Goal: Task Accomplishment & Management: Complete application form

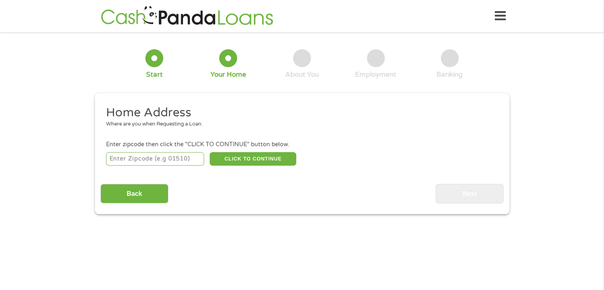
click at [138, 158] on input "number" at bounding box center [155, 158] width 98 height 13
type input "76513"
click at [262, 164] on button "CLICK TO CONTINUE" at bounding box center [253, 158] width 87 height 13
type input "76513"
type input "[PERSON_NAME]"
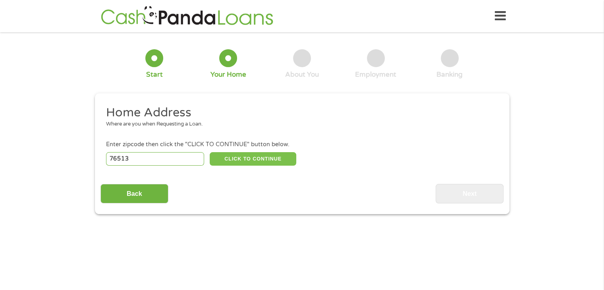
select select "[US_STATE]"
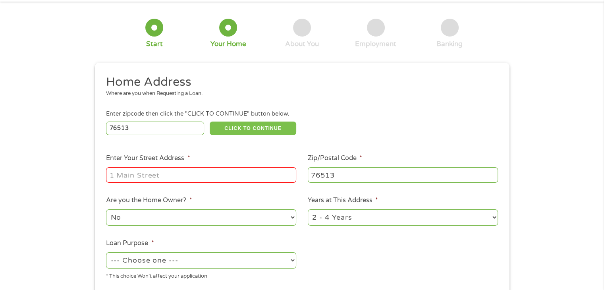
scroll to position [79, 0]
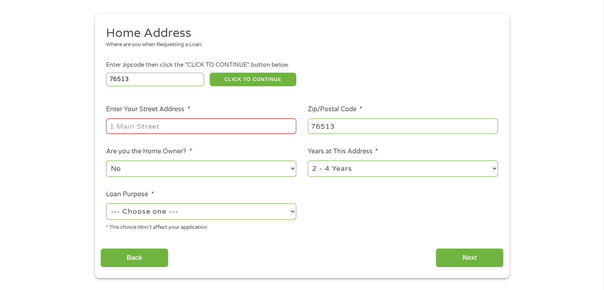
click at [170, 129] on input "Enter Your Street Address *" at bounding box center [201, 125] width 190 height 15
type input "[STREET_ADDRESS]"
drag, startPoint x: 241, startPoint y: 171, endPoint x: 234, endPoint y: 167, distance: 8.3
click at [241, 171] on select "No Yes" at bounding box center [201, 168] width 190 height 16
select select "yes"
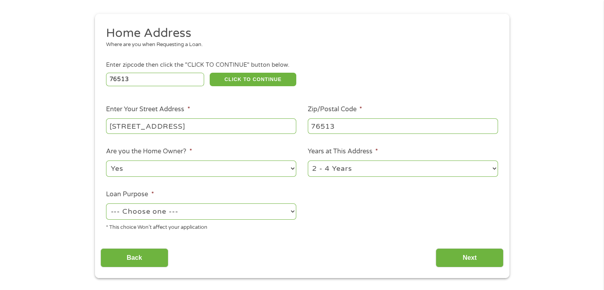
click at [106, 161] on select "No Yes" at bounding box center [201, 168] width 190 height 16
click at [364, 172] on select "1 Year or less 1 - 2 Years 2 - 4 Years Over 4 Years" at bounding box center [403, 168] width 190 height 16
click at [308, 161] on select "1 Year or less 1 - 2 Years 2 - 4 Years Over 4 Years" at bounding box center [403, 168] width 190 height 16
click at [192, 209] on select "--- Choose one --- Pay Bills Debt Consolidation Home Improvement Major Purchase…" at bounding box center [201, 211] width 190 height 16
select select "shorttermcash"
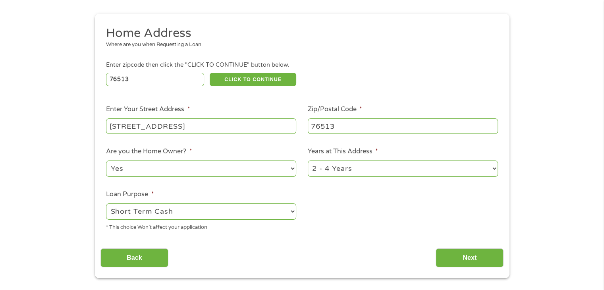
click at [106, 204] on select "--- Choose one --- Pay Bills Debt Consolidation Home Improvement Major Purchase…" at bounding box center [201, 211] width 190 height 16
click at [464, 261] on input "Next" at bounding box center [469, 257] width 68 height 19
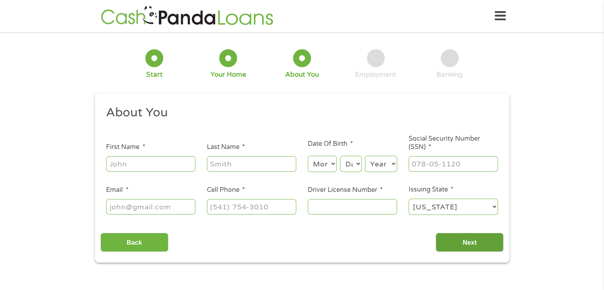
scroll to position [0, 0]
click at [135, 160] on input "First Name *" at bounding box center [150, 163] width 89 height 15
type input "Hope"
type input "[PERSON_NAME]"
click at [328, 165] on select "Month 1 2 3 4 5 6 7 8 9 10 11 12" at bounding box center [322, 164] width 29 height 16
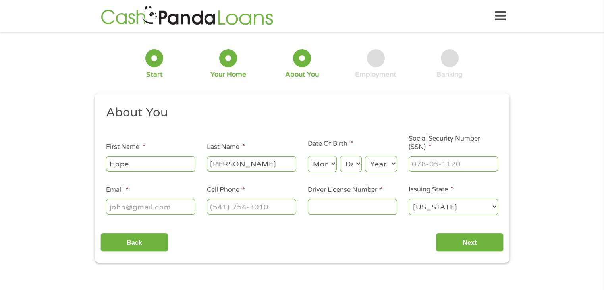
select select "8"
click at [308, 156] on select "Month 1 2 3 4 5 6 7 8 9 10 11 12" at bounding box center [322, 164] width 29 height 16
click at [359, 164] on select "Day 1 2 3 4 5 6 7 8 9 10 11 12 13 14 15 16 17 18 19 20 21 22 23 24 25 26 27 28 …" at bounding box center [350, 164] width 21 height 16
select select "12"
click at [340, 156] on select "Day 1 2 3 4 5 6 7 8 9 10 11 12 13 14 15 16 17 18 19 20 21 22 23 24 25 26 27 28 …" at bounding box center [350, 164] width 21 height 16
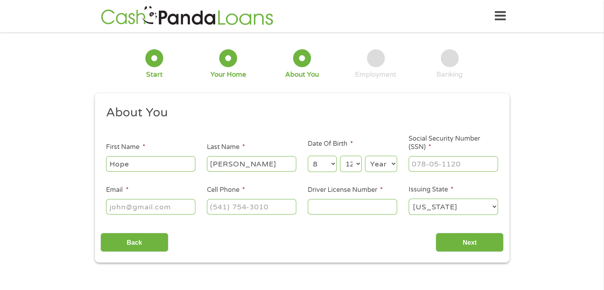
click at [381, 162] on select "Year [DATE] 2006 2005 2004 2003 2002 2001 2000 1999 1998 1997 1996 1995 1994 19…" at bounding box center [381, 164] width 32 height 16
select select "1977"
click at [365, 156] on select "Year [DATE] 2006 2005 2004 2003 2002 2001 2000 1999 1998 1997 1996 1995 1994 19…" at bounding box center [381, 164] width 32 height 16
click at [451, 173] on ul "About You This field is hidden when viewing the form Title * --- Choose one ---…" at bounding box center [301, 163] width 403 height 117
click at [451, 166] on input "___-__-____" at bounding box center [452, 163] width 89 height 15
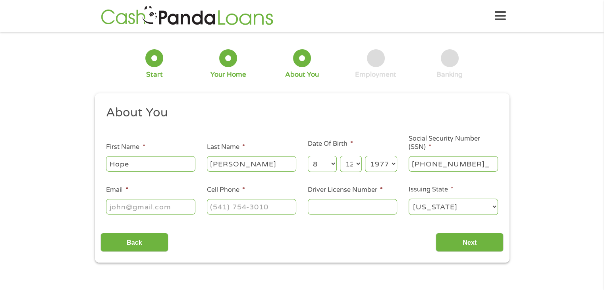
type input "462-87-3861"
click at [148, 206] on input "Email *" at bounding box center [150, 206] width 89 height 15
type input "[EMAIL_ADDRESS][DOMAIN_NAME]"
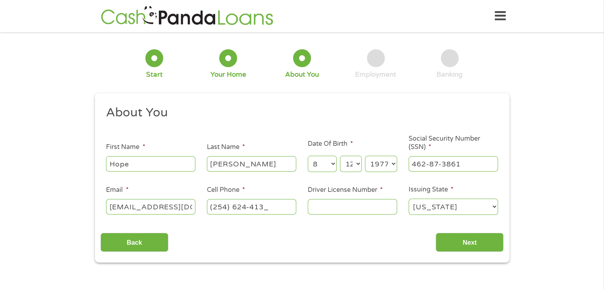
type input "[PHONE_NUMBER]"
click at [342, 203] on input "Driver License Number *" at bounding box center [352, 206] width 89 height 15
type input "16278524"
click at [494, 247] on input "Next" at bounding box center [469, 242] width 68 height 19
click at [472, 242] on input "Next" at bounding box center [469, 242] width 68 height 19
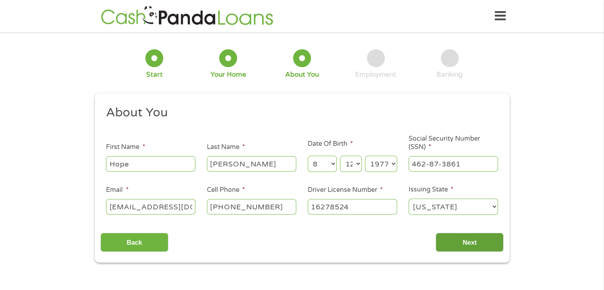
click at [466, 240] on input "Next" at bounding box center [469, 242] width 68 height 19
click at [457, 241] on input "Next" at bounding box center [469, 242] width 68 height 19
click at [441, 211] on select "[US_STATE] [US_STATE] [US_STATE] [US_STATE] [US_STATE] [US_STATE] [US_STATE] [U…" at bounding box center [452, 206] width 89 height 16
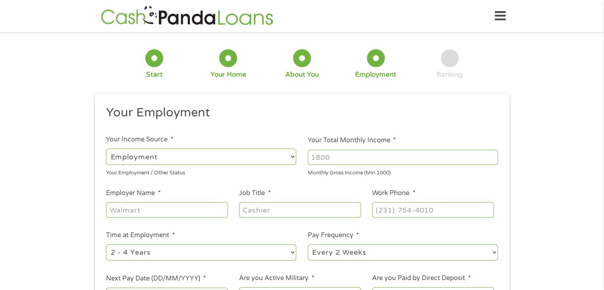
scroll to position [3, 3]
click at [160, 157] on select "--- Choose one --- Employment [DEMOGRAPHIC_DATA] Benefits" at bounding box center [201, 156] width 190 height 16
click at [106, 148] on select "--- Choose one --- Employment [DEMOGRAPHIC_DATA] Benefits" at bounding box center [201, 156] width 190 height 16
click at [331, 154] on input "Your Total Monthly Income *" at bounding box center [403, 157] width 190 height 15
type input "3650"
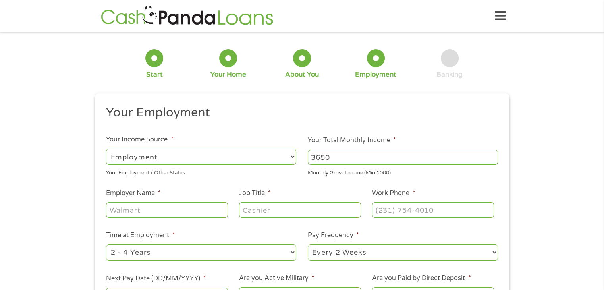
click at [183, 211] on input "Employer Name *" at bounding box center [166, 209] width 121 height 15
type input "Bell County CSCD"
type input "Supervision Officer"
type input "[PHONE_NUMBER]"
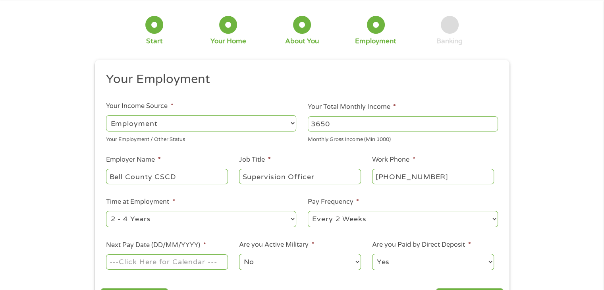
scroll to position [79, 0]
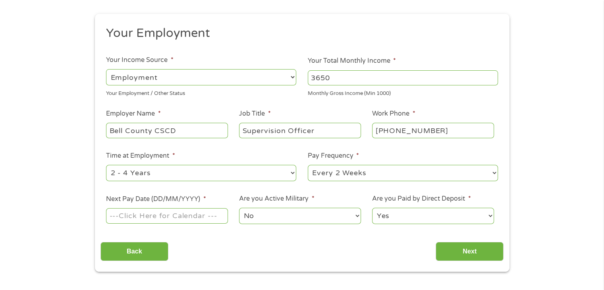
click at [277, 172] on select "--- Choose one --- 1 Year or less 1 - 2 Years 2 - 4 Years Over 4 Years" at bounding box center [201, 173] width 190 height 16
select select "60months"
click at [106, 165] on select "--- Choose one --- 1 Year or less 1 - 2 Years 2 - 4 Years Over 4 Years" at bounding box center [201, 173] width 190 height 16
click at [351, 172] on select "--- Choose one --- Every 2 Weeks Every Week Monthly Semi-Monthly" at bounding box center [403, 173] width 190 height 16
click at [308, 165] on select "--- Choose one --- Every 2 Weeks Every Week Monthly Semi-Monthly" at bounding box center [403, 173] width 190 height 16
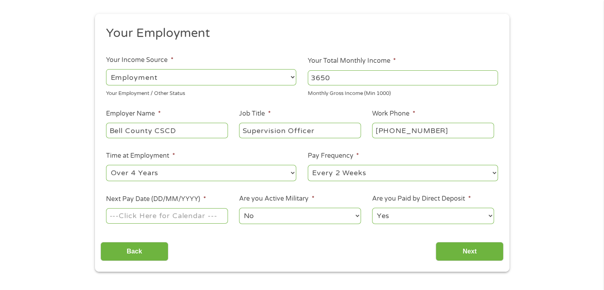
click at [184, 217] on input "Next Pay Date (DD/MM/YYYY) *" at bounding box center [166, 215] width 121 height 15
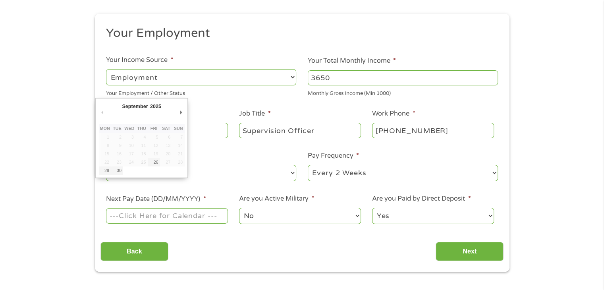
click at [147, 219] on input "Next Pay Date (DD/MM/YYYY) *" at bounding box center [166, 215] width 121 height 15
click at [128, 214] on input "Next Pay Date (DD/MM/YYYY) *" at bounding box center [166, 215] width 121 height 15
click at [114, 214] on input "Next Pay Date (DD/MM/YYYY) *" at bounding box center [166, 215] width 121 height 15
click at [114, 217] on input "Next Pay Date (DD/MM/YYYY) *" at bounding box center [166, 215] width 121 height 15
click at [114, 218] on input "Next Pay Date (DD/MM/YYYY) *" at bounding box center [166, 215] width 121 height 15
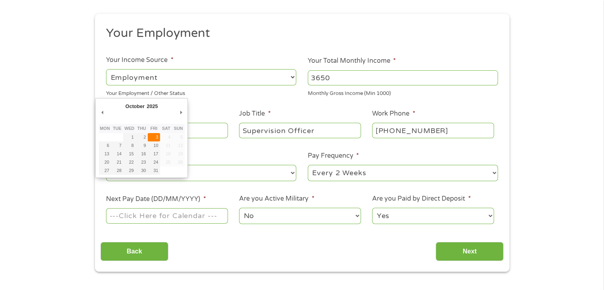
type input "[DATE]"
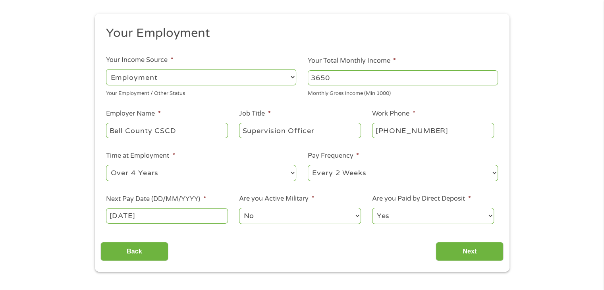
click at [275, 214] on select "No Yes" at bounding box center [299, 216] width 121 height 16
click at [423, 218] on select "Yes No" at bounding box center [432, 216] width 121 height 16
click at [372, 208] on select "Yes No" at bounding box center [432, 216] width 121 height 16
click at [470, 252] on input "Next" at bounding box center [469, 251] width 68 height 19
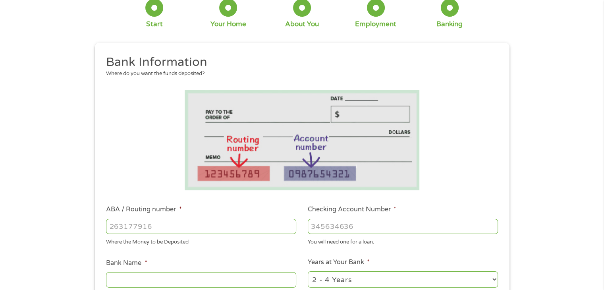
scroll to position [119, 0]
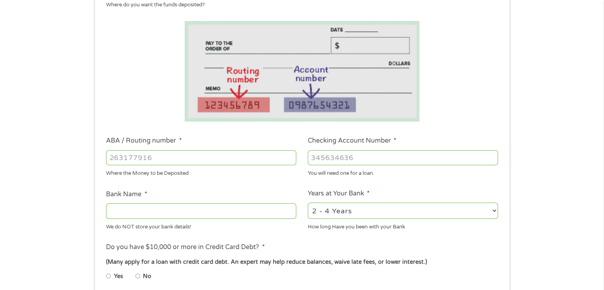
click at [165, 158] on input "ABA / Routing number *" at bounding box center [201, 157] width 190 height 15
type input "031176110"
type input "CAPITAL ONE NA"
type input "031176110"
click at [321, 157] on input "Checking Account Number *" at bounding box center [403, 157] width 190 height 15
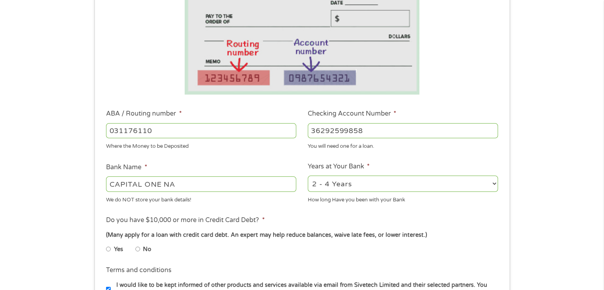
scroll to position [159, 0]
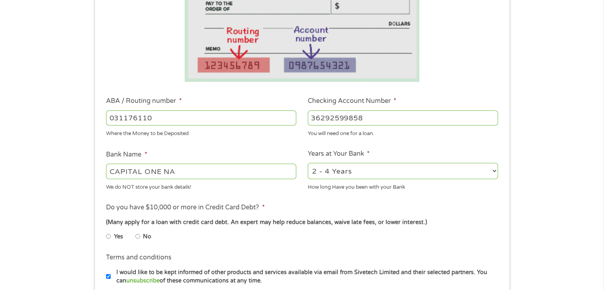
type input "36292599858"
click at [140, 236] on input "No" at bounding box center [137, 236] width 5 height 13
radio input "true"
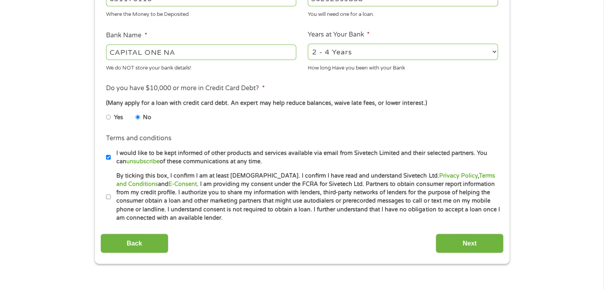
click at [108, 194] on input "By ticking this box, I confirm I am at least [DEMOGRAPHIC_DATA]. I confirm I ha…" at bounding box center [108, 197] width 5 height 13
checkbox input "true"
click at [462, 243] on input "Next" at bounding box center [469, 242] width 68 height 19
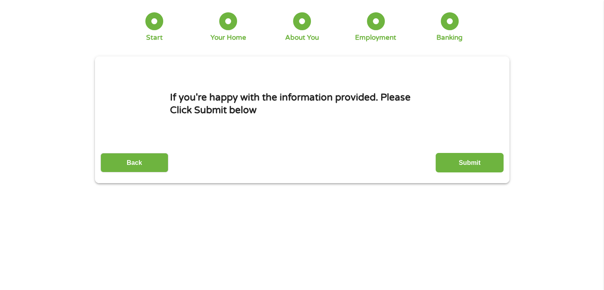
scroll to position [0, 0]
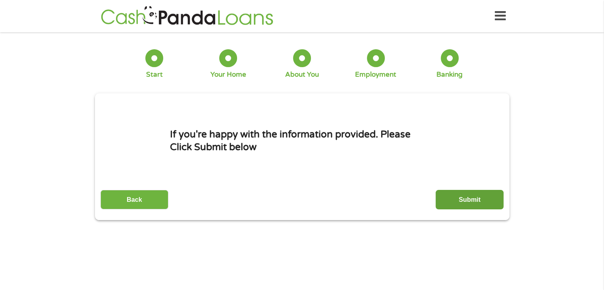
click at [470, 197] on input "Submit" at bounding box center [469, 199] width 68 height 19
